Goal: Find specific page/section: Find specific page/section

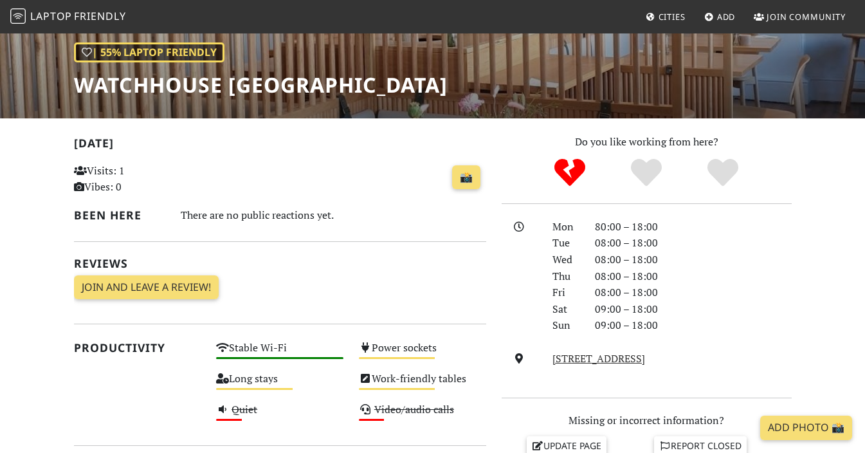
scroll to position [188, 0]
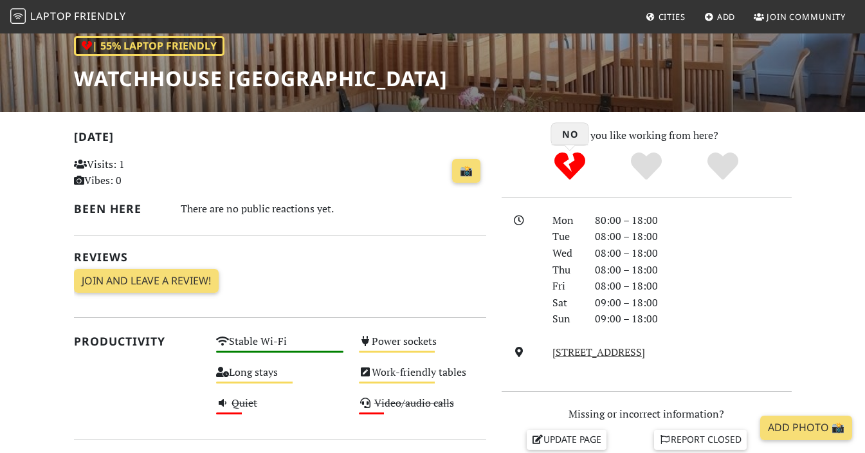
click at [562, 168] on icon "No" at bounding box center [569, 165] width 31 height 31
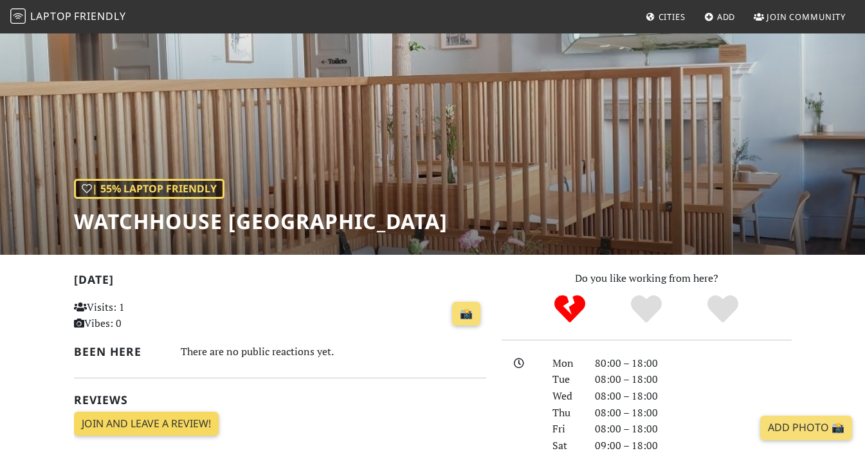
scroll to position [0, 0]
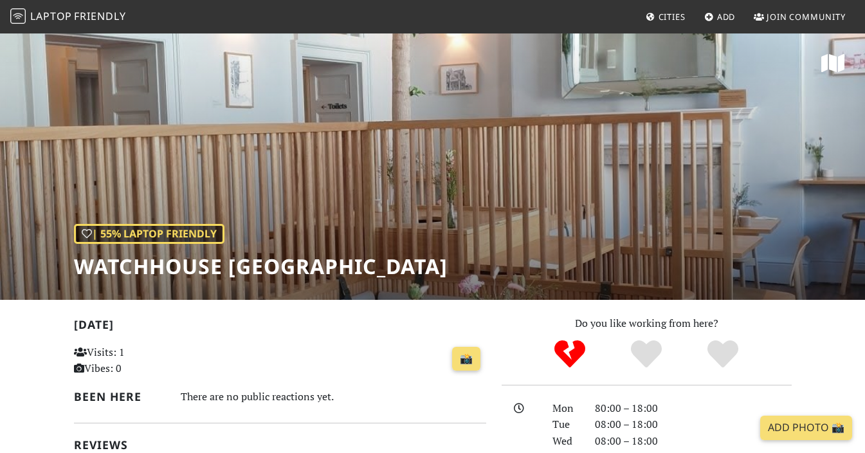
click at [89, 17] on span "Friendly" at bounding box center [99, 16] width 51 height 14
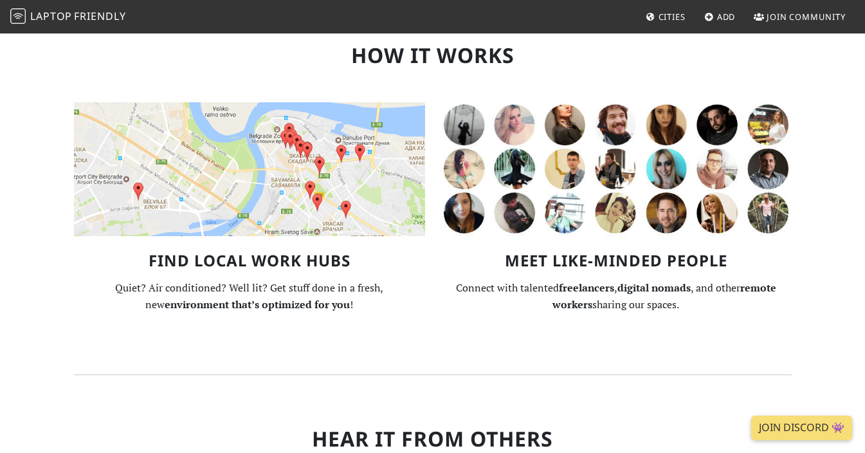
scroll to position [842, 0]
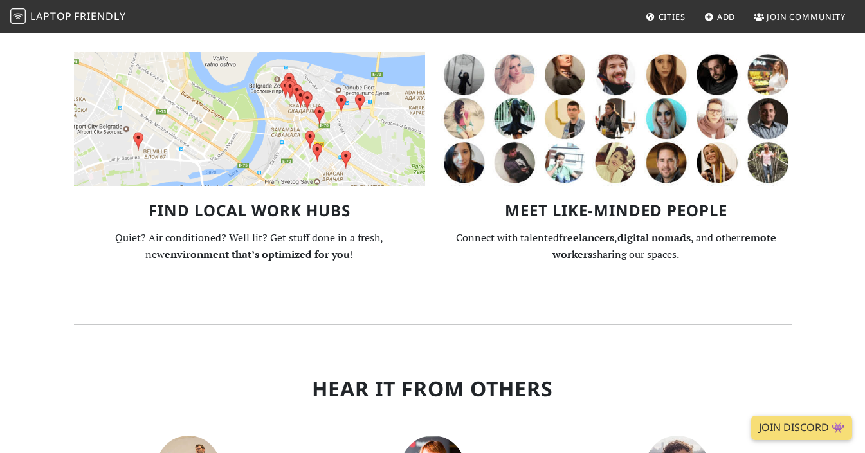
click at [222, 107] on img at bounding box center [249, 119] width 351 height 134
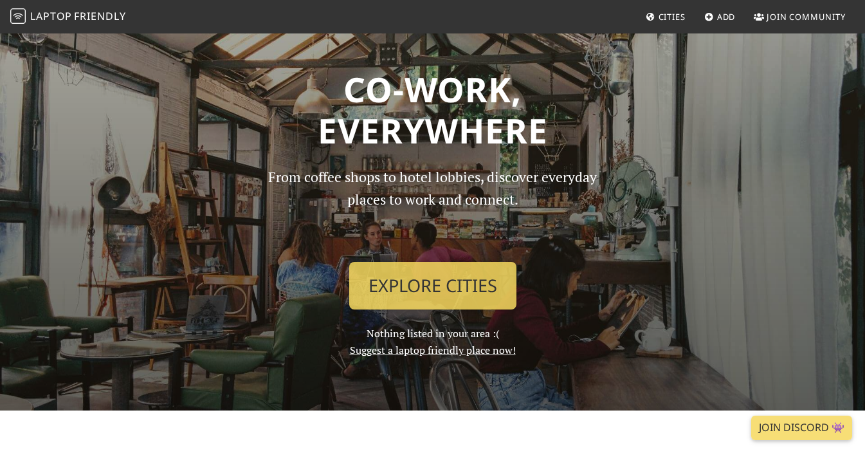
scroll to position [18, 0]
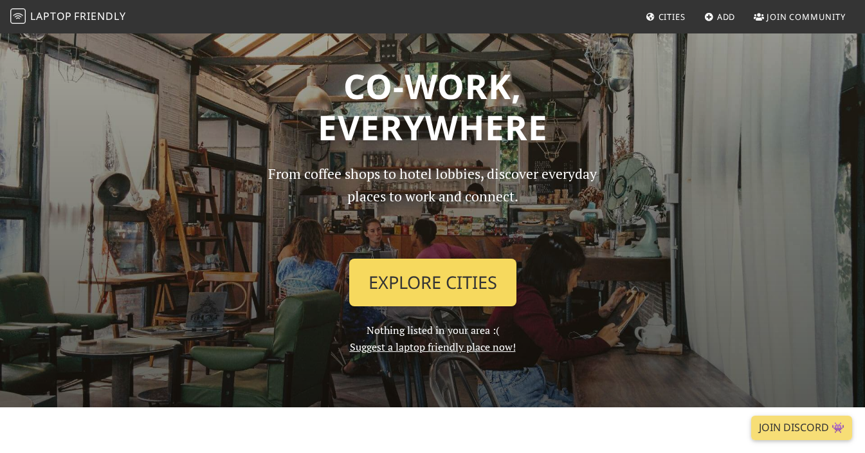
click at [440, 266] on link "Explore Cities" at bounding box center [432, 282] width 167 height 48
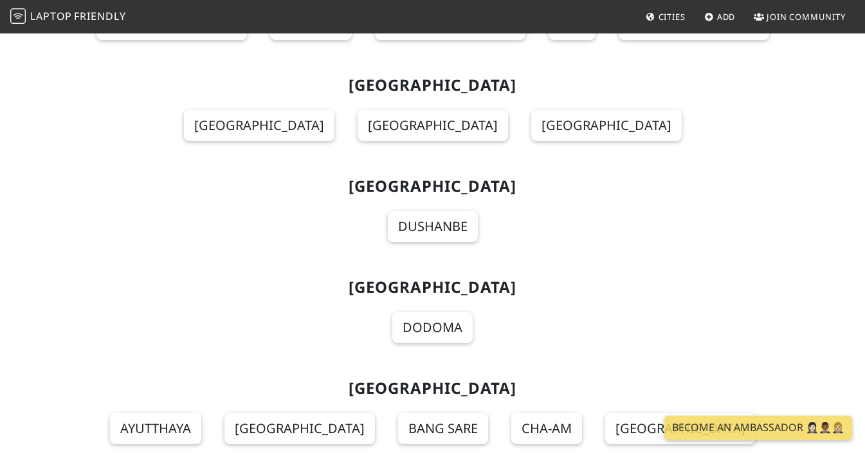
scroll to position [14719, 0]
